Goal: Communication & Community: Answer question/provide support

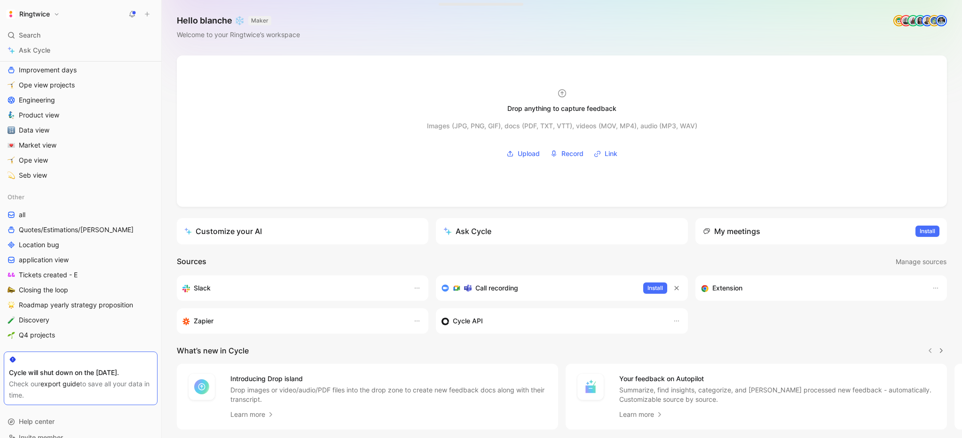
scroll to position [385, 0]
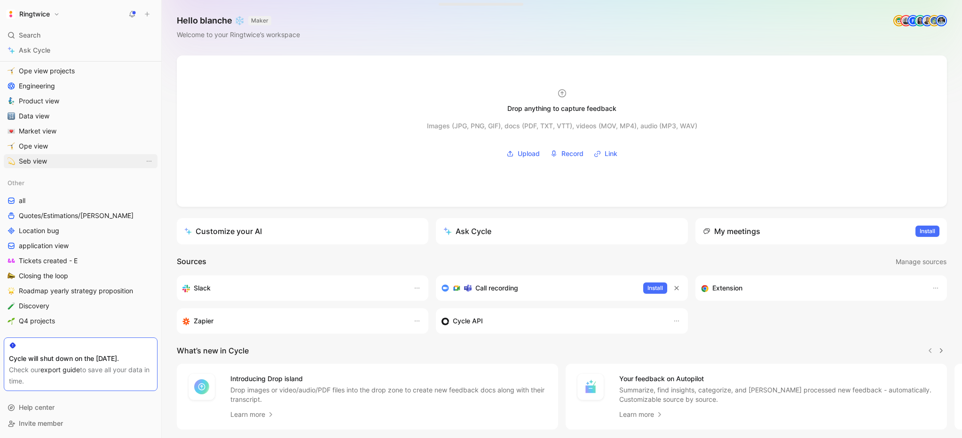
click at [74, 159] on link "Seb view" at bounding box center [81, 161] width 154 height 14
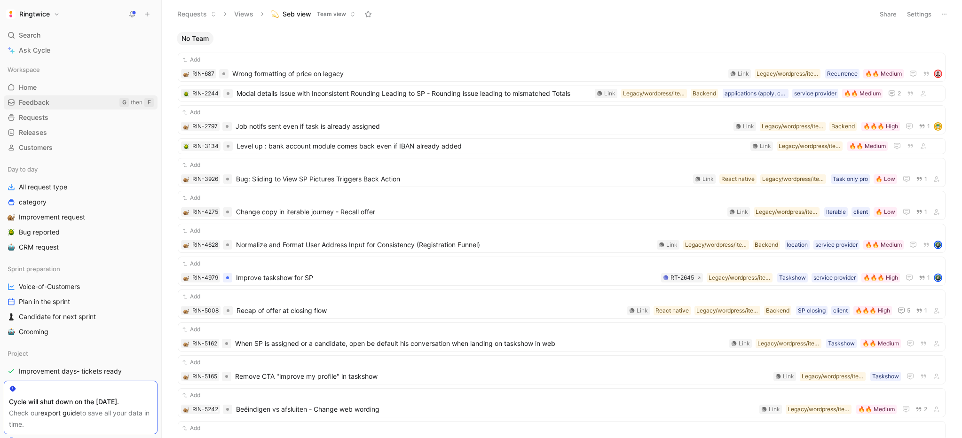
click at [52, 104] on link "Feedback G then F" at bounding box center [81, 102] width 154 height 14
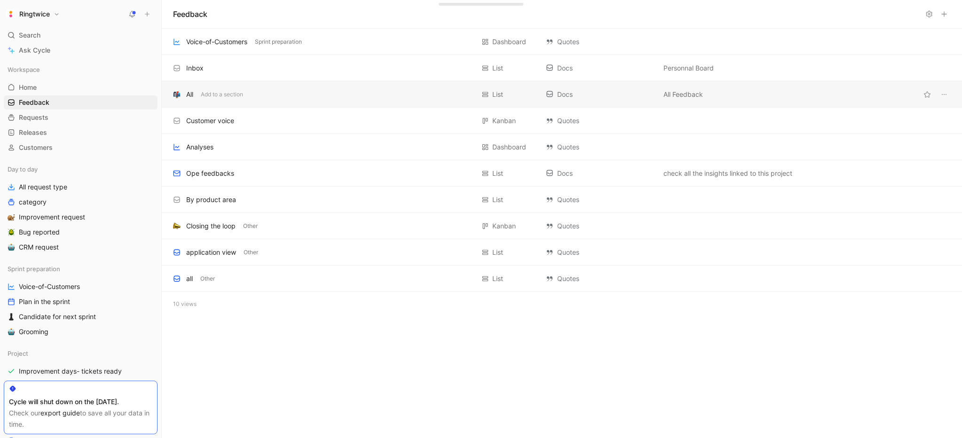
click at [186, 93] on div "All" at bounding box center [189, 94] width 7 height 11
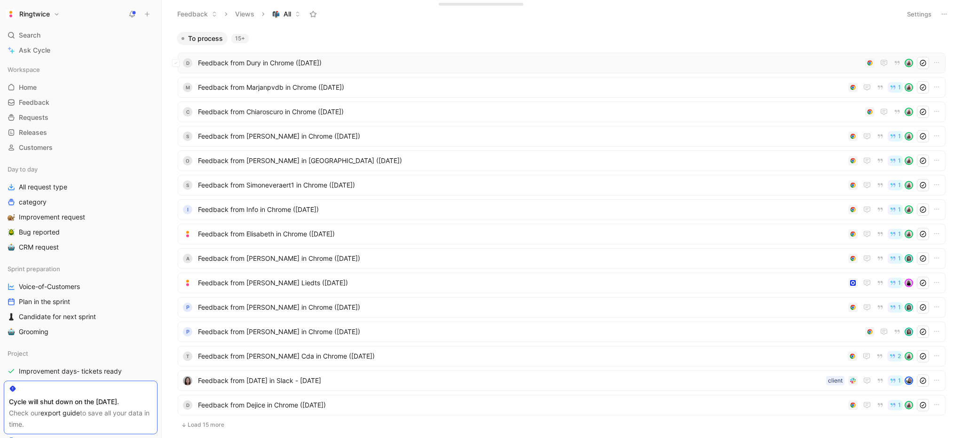
click at [280, 63] on span "Feedback from Dury in Chrome ([DATE])" at bounding box center [529, 62] width 663 height 11
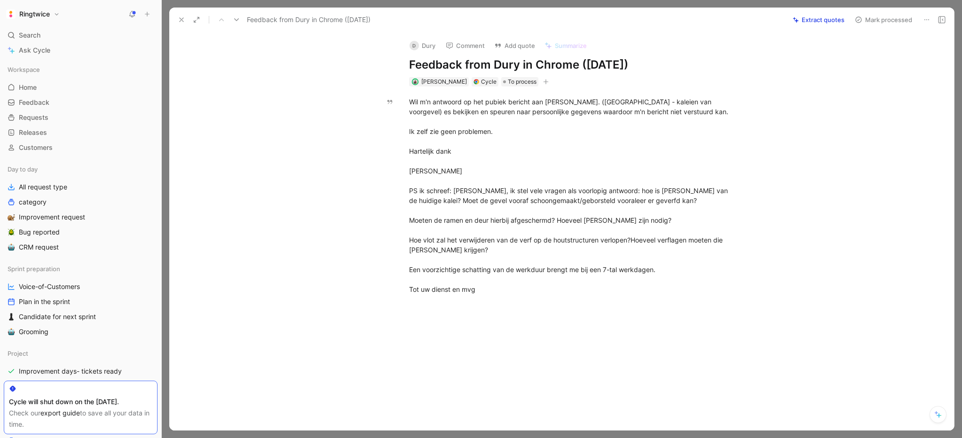
click at [943, 11] on div "Feedback from Dury in Chrome ([DATE]) Extract quotes Mark processed" at bounding box center [561, 20] width 784 height 24
click at [943, 20] on icon at bounding box center [942, 20] width 8 height 8
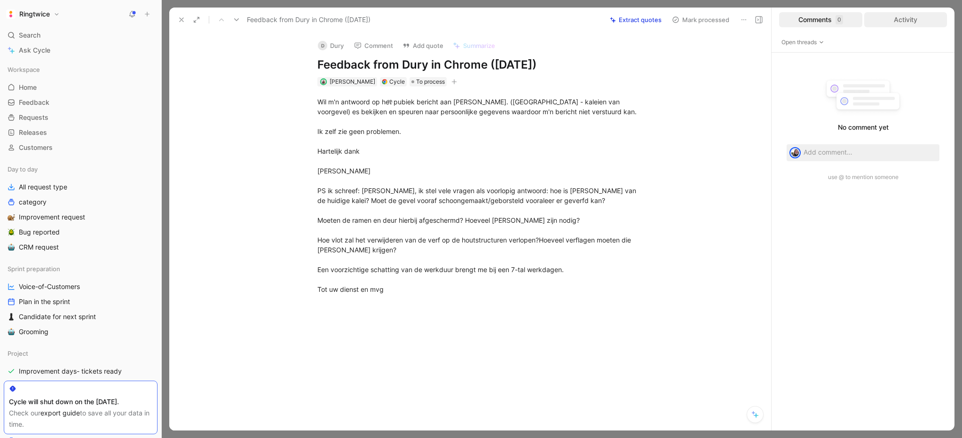
click at [897, 25] on div "Activity" at bounding box center [905, 19] width 83 height 15
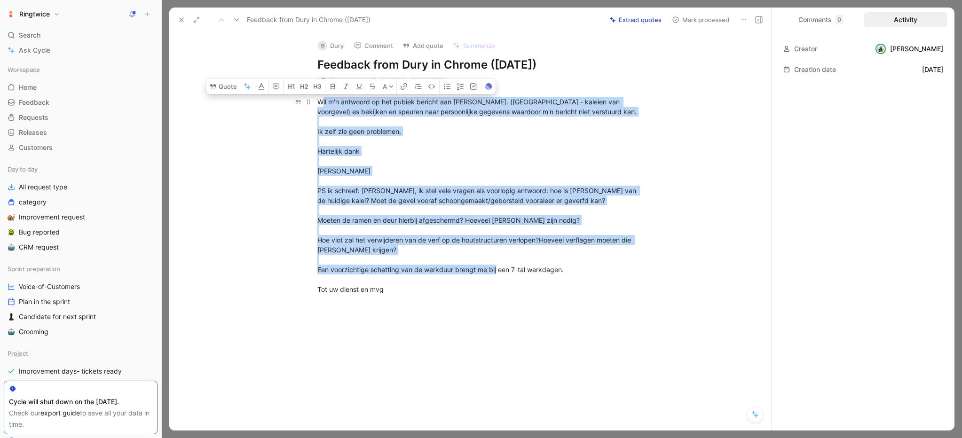
drag, startPoint x: 400, startPoint y: 306, endPoint x: 314, endPoint y: 111, distance: 213.1
click at [314, 111] on p "Wil m'n antwoord op het pubiek bericht aan [PERSON_NAME]. ([GEOGRAPHIC_DATA] - …" at bounding box center [479, 195] width 361 height 203
copy div "Wil m'n antwoord op het pubiek bericht aan [PERSON_NAME]. ([GEOGRAPHIC_DATA] - …"
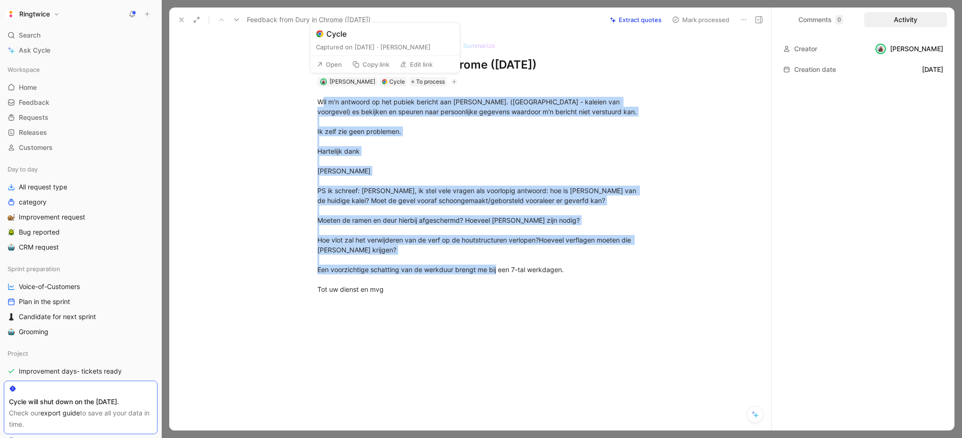
click at [332, 67] on button "Open" at bounding box center [329, 64] width 34 height 13
